Goal: Check status: Check status

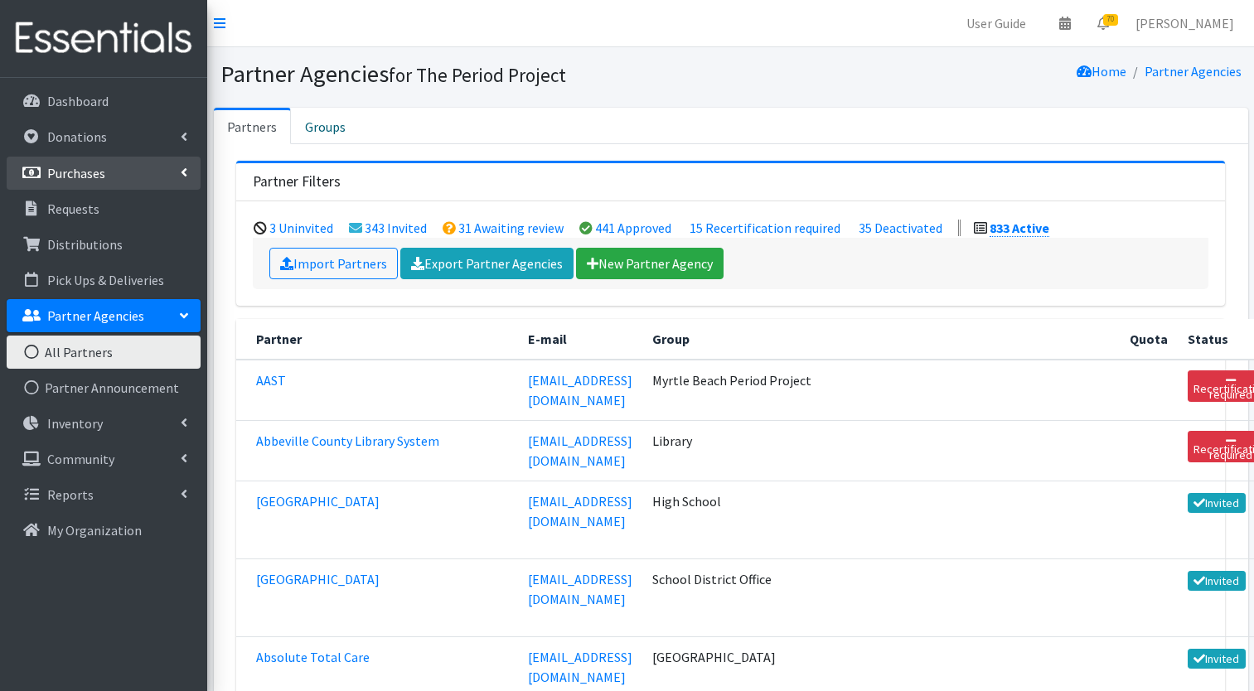
scroll to position [4642, 0]
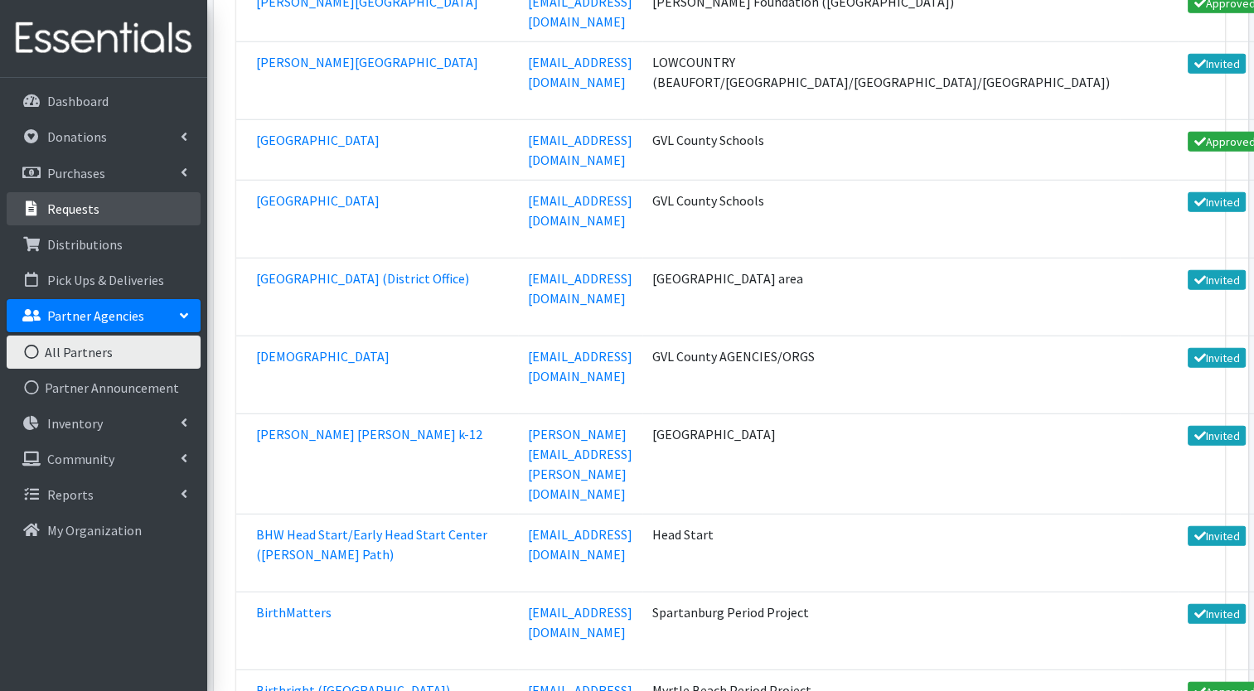
click at [78, 209] on p "Requests" at bounding box center [73, 209] width 52 height 17
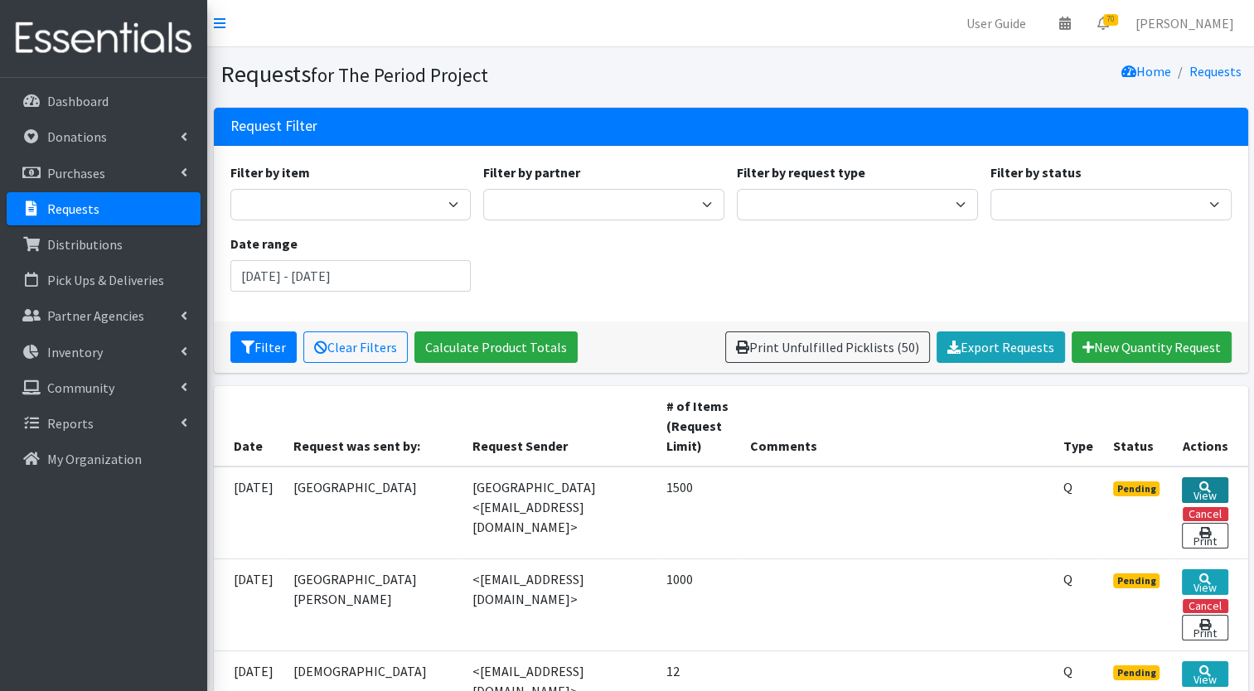
click at [1208, 486] on link "View" at bounding box center [1205, 490] width 46 height 26
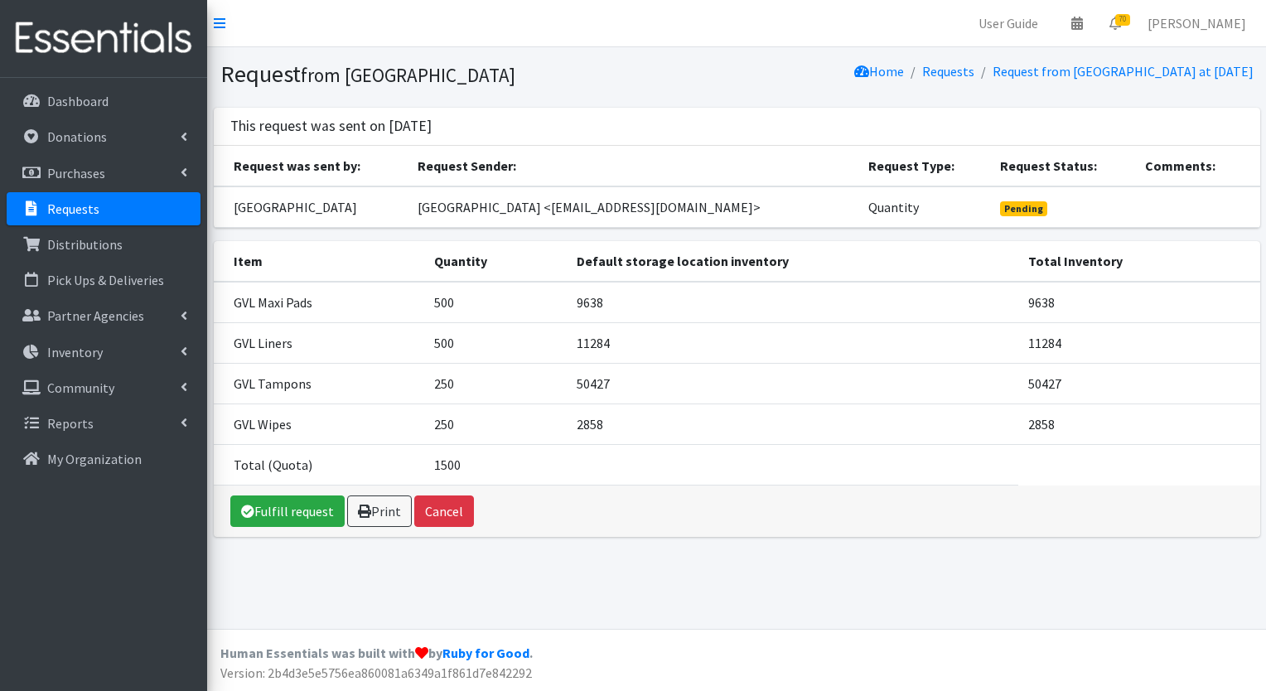
click at [83, 210] on p "Requests" at bounding box center [73, 209] width 52 height 17
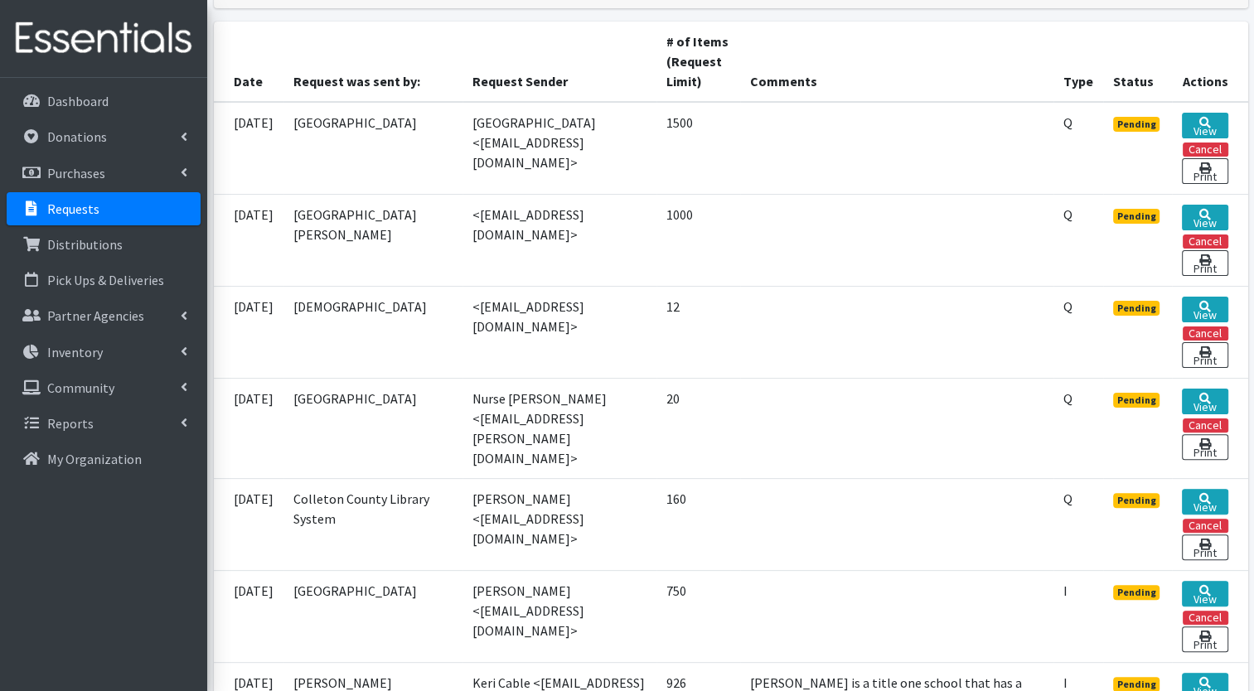
scroll to position [386, 0]
